Goal: Task Accomplishment & Management: Use online tool/utility

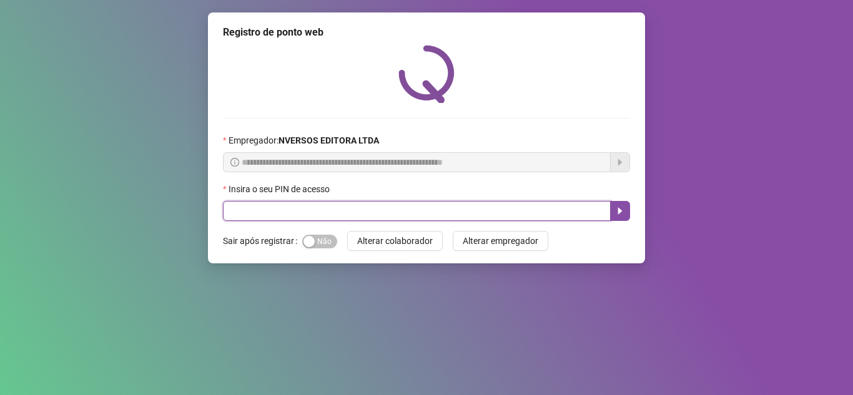
click at [272, 207] on input "text" at bounding box center [417, 211] width 388 height 20
type input "*****"
click at [626, 211] on button "button" at bounding box center [620, 211] width 20 height 20
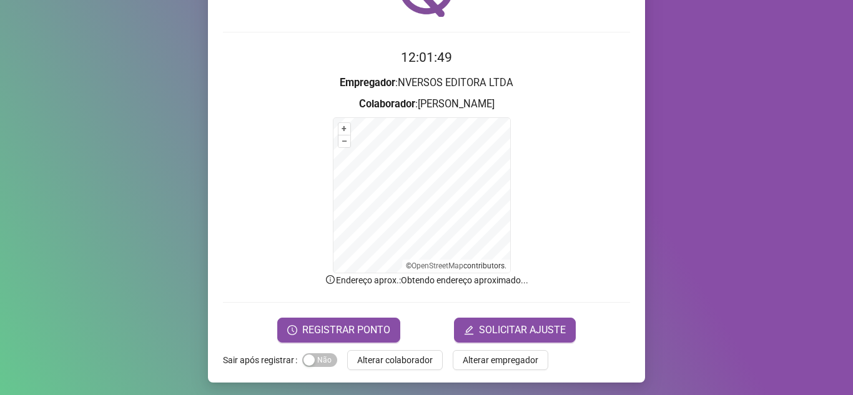
scroll to position [89, 0]
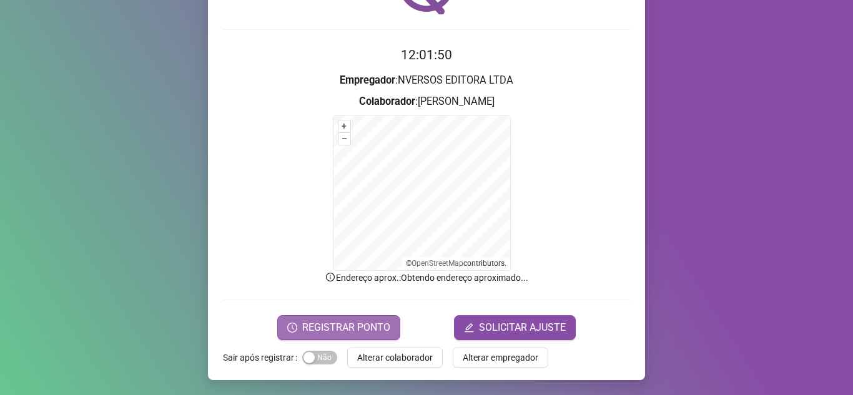
click at [322, 323] on span "REGISTRAR PONTO" at bounding box center [346, 327] width 88 height 15
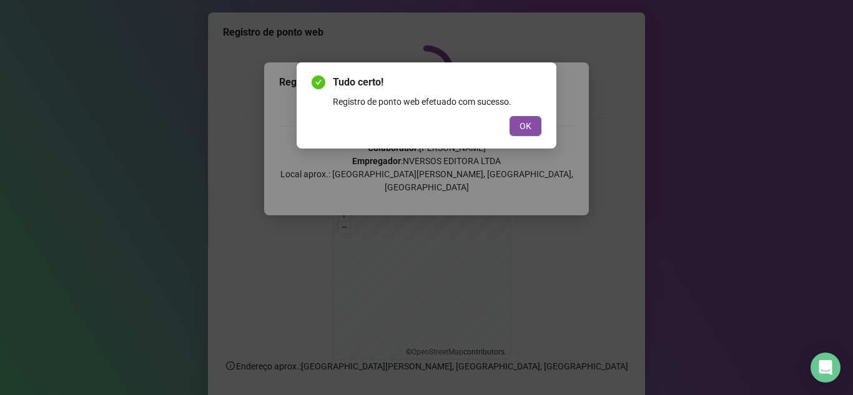
scroll to position [89, 0]
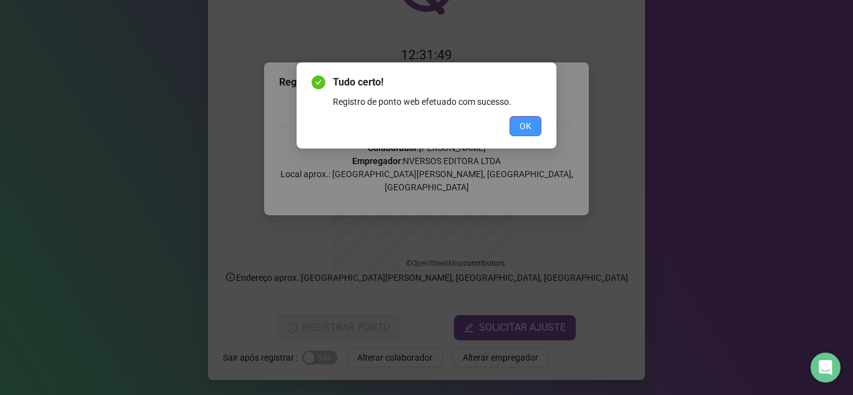
click at [530, 126] on span "OK" at bounding box center [526, 126] width 12 height 14
